Goal: Find specific page/section: Find specific page/section

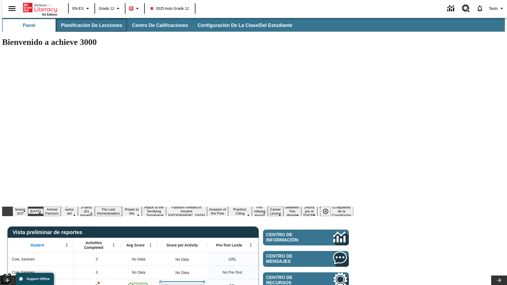
click at [88, 25] on span "Planificación de lecciones" at bounding box center [91, 25] width 61 height 6
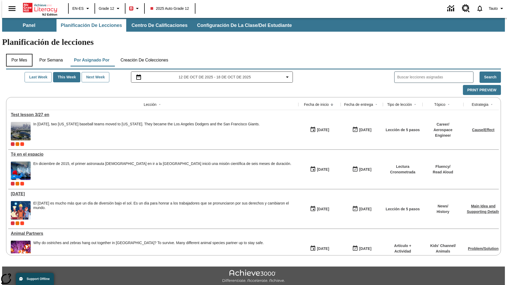
click at [17, 54] on button "Por mes" at bounding box center [19, 60] width 26 height 13
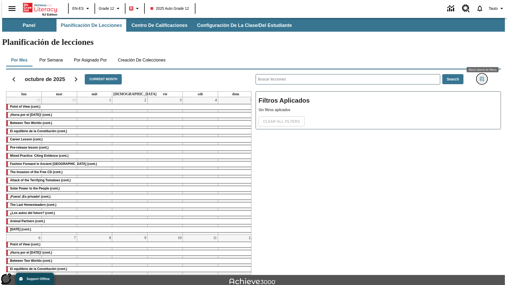
click at [483, 77] on icon "Menú lateral de filtros" at bounding box center [481, 79] width 5 height 5
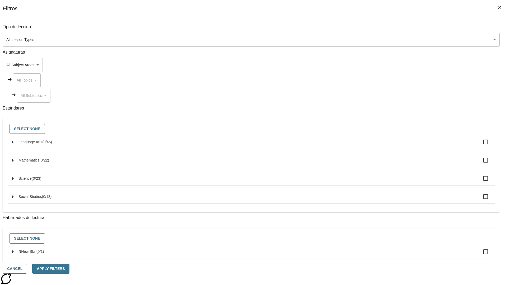
click at [380, 40] on body "Saltar al contenido principal NJ Edition EN-ES Grade 12 B 2025 Auto Grade 12 0 …" at bounding box center [253, 163] width 502 height 291
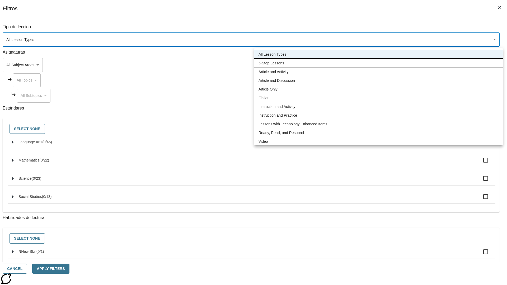
click at [378, 63] on li "5-Step Lessons" at bounding box center [378, 63] width 248 height 9
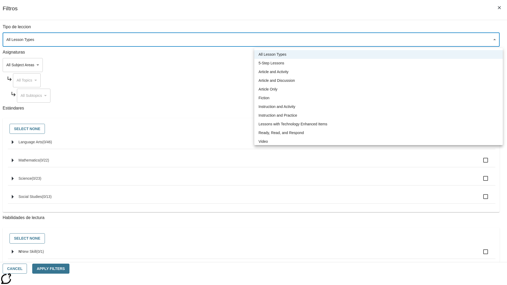
type input "1"
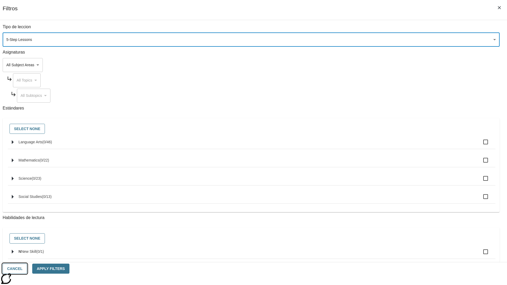
click at [27, 269] on button "Cancel" at bounding box center [15, 269] width 24 height 10
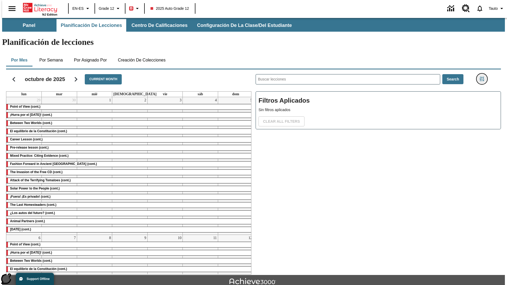
click at [483, 77] on icon "Menú lateral de filtros" at bounding box center [481, 79] width 5 height 5
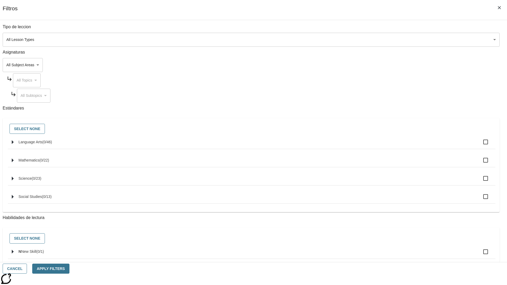
click at [380, 40] on body "Saltar al contenido principal NJ Edition EN-ES Grade 12 B 2025 Auto Grade 12 0 …" at bounding box center [253, 163] width 502 height 291
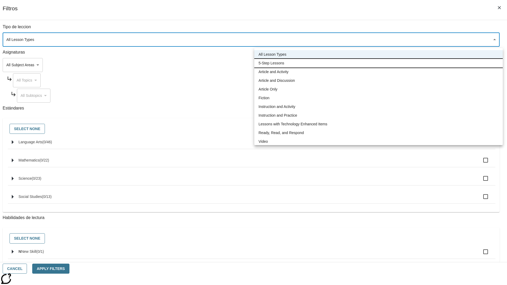
click at [378, 63] on li "5-Step Lessons" at bounding box center [378, 63] width 248 height 9
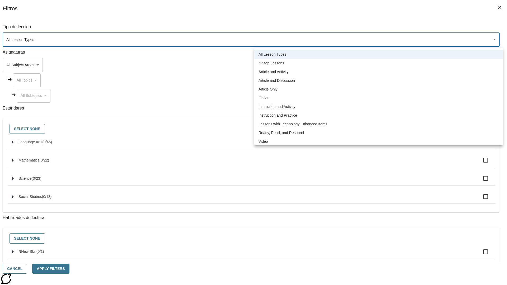
type input "1"
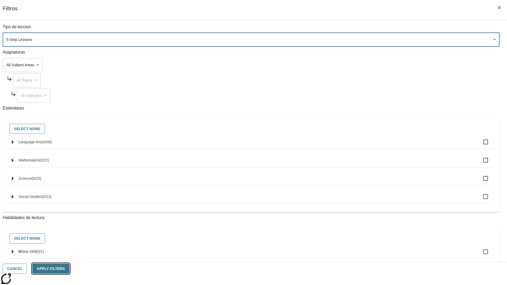
click at [69, 269] on button "Apply Filters" at bounding box center [50, 269] width 37 height 10
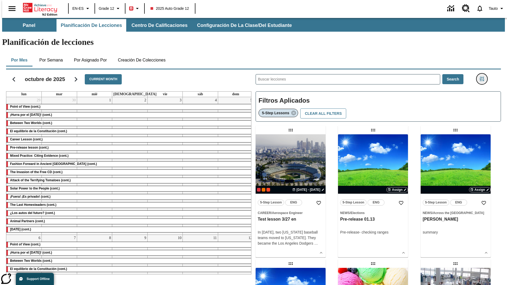
click at [483, 77] on icon "Menú lateral de filtros" at bounding box center [481, 79] width 5 height 5
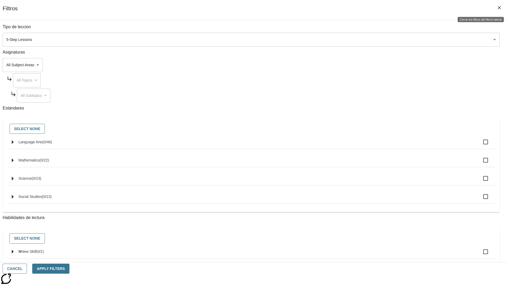
click at [499, 8] on icon "Cerrar los filtros del Menú lateral" at bounding box center [498, 7] width 3 height 3
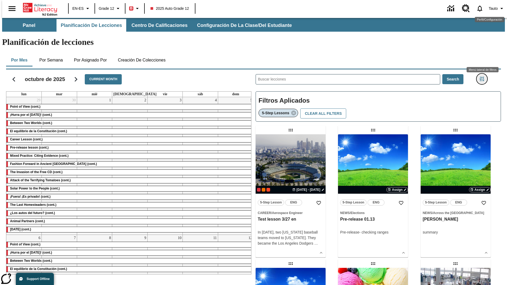
click at [483, 77] on icon "Menú lateral de filtros" at bounding box center [481, 79] width 5 height 5
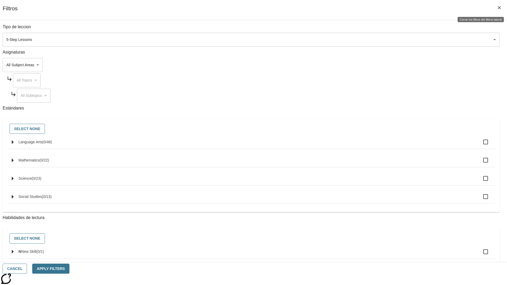
click at [499, 8] on icon "Cerrar los filtros del Menú lateral" at bounding box center [498, 7] width 3 height 3
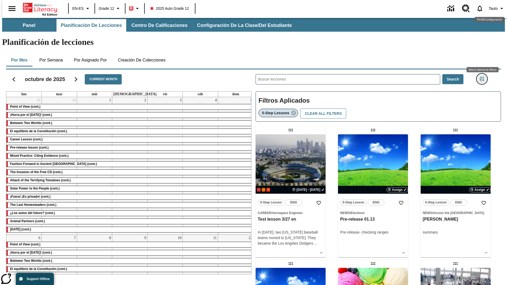
click at [483, 77] on icon "Menú lateral de filtros" at bounding box center [481, 79] width 5 height 5
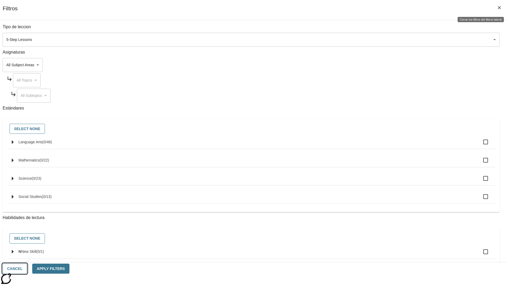
click at [27, 269] on button "Cancel" at bounding box center [15, 269] width 24 height 10
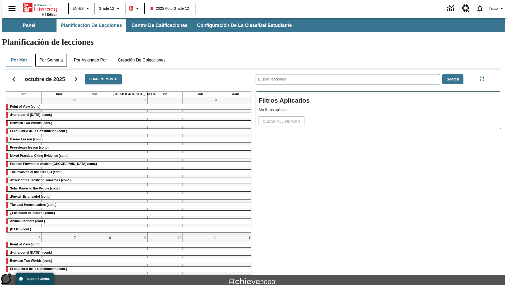
click at [49, 54] on button "Por semana" at bounding box center [51, 60] width 32 height 13
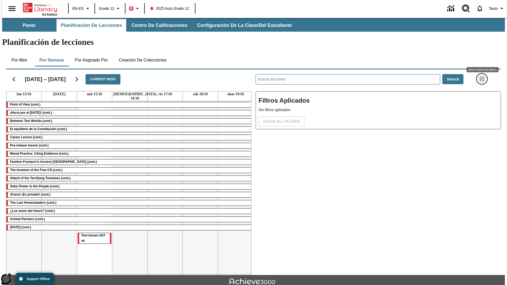
click at [483, 77] on icon "Menú lateral de filtros" at bounding box center [481, 79] width 5 height 5
